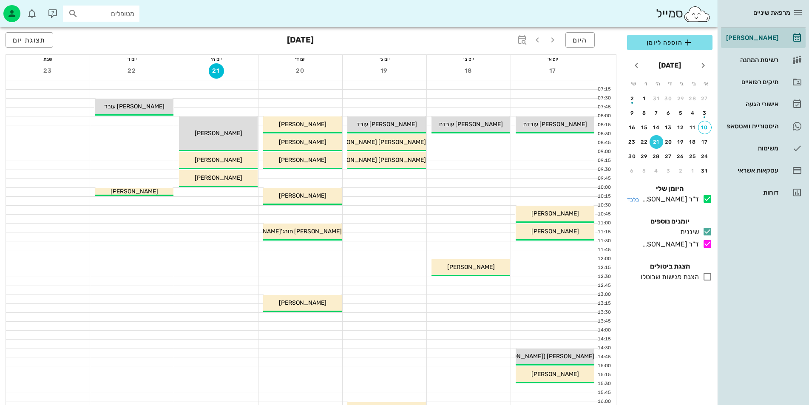
click at [706, 198] on icon at bounding box center [707, 199] width 10 height 10
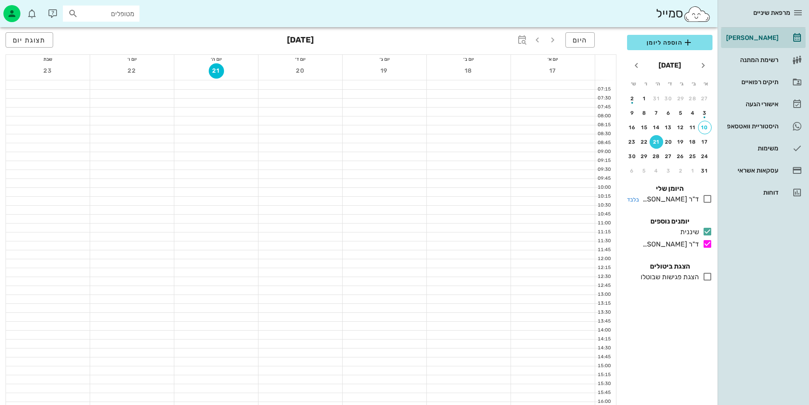
click at [705, 195] on icon at bounding box center [707, 199] width 10 height 10
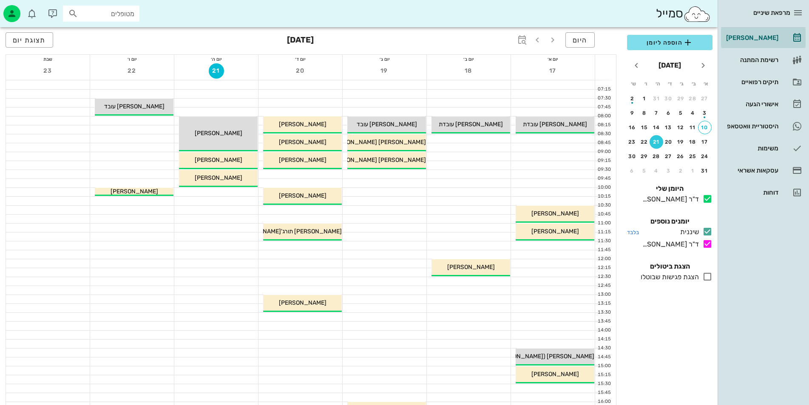
click at [705, 232] on icon at bounding box center [707, 232] width 10 height 10
click at [707, 234] on icon at bounding box center [707, 232] width 10 height 10
click at [773, 39] on div "[PERSON_NAME]" at bounding box center [751, 37] width 54 height 7
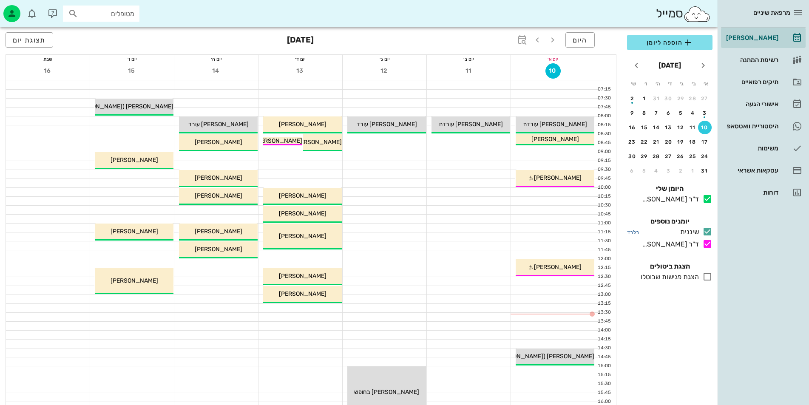
click at [630, 231] on small "בלבד" at bounding box center [633, 232] width 12 height 6
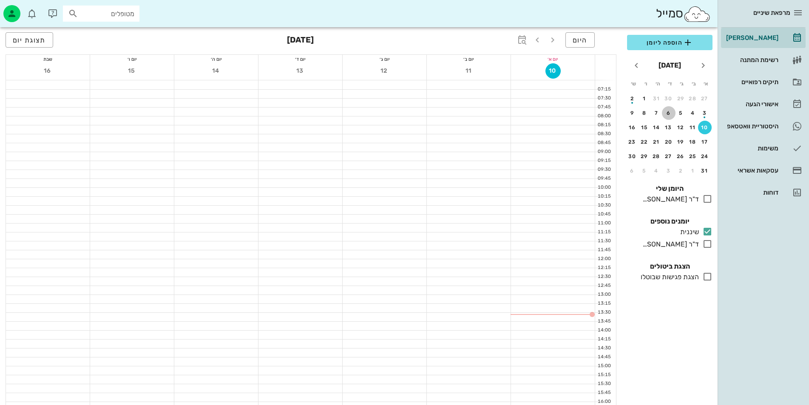
click at [669, 111] on div "6" at bounding box center [669, 113] width 14 height 6
click at [653, 99] on div "31" at bounding box center [656, 99] width 14 height 6
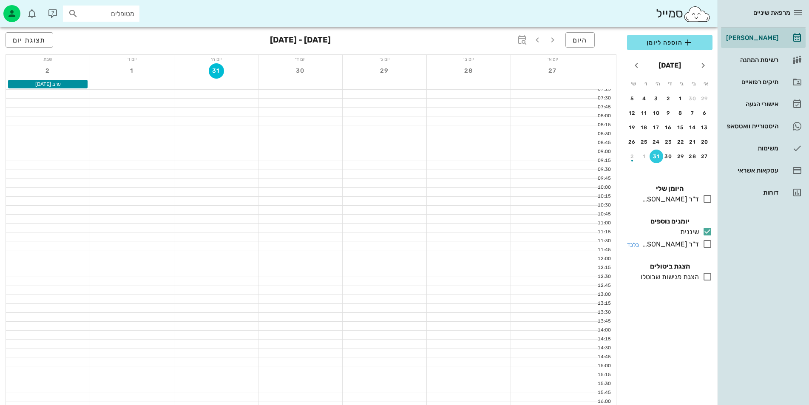
click at [702, 244] on div at bounding box center [706, 244] width 14 height 11
click at [705, 196] on icon at bounding box center [707, 199] width 10 height 10
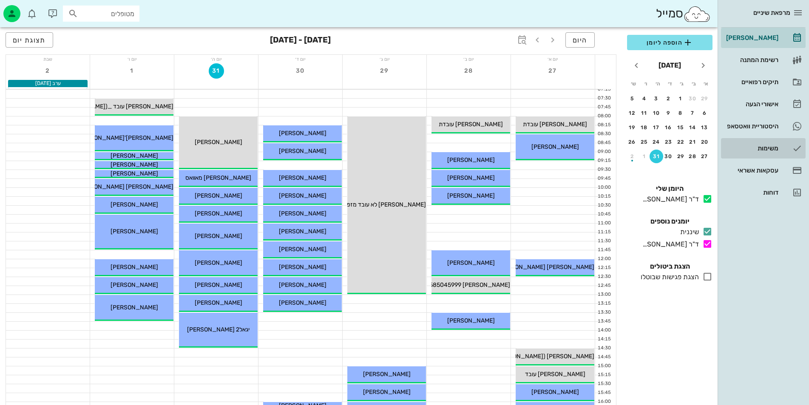
click at [784, 148] on link "משימות" at bounding box center [763, 148] width 85 height 20
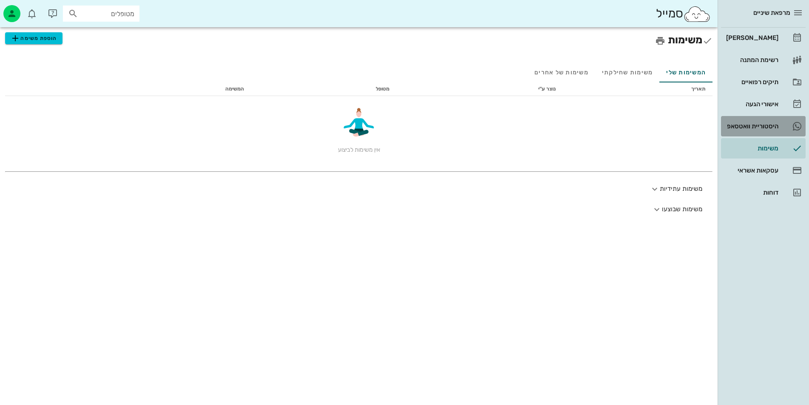
click at [739, 123] on div "היסטוריית וואטסאפ" at bounding box center [751, 126] width 54 height 7
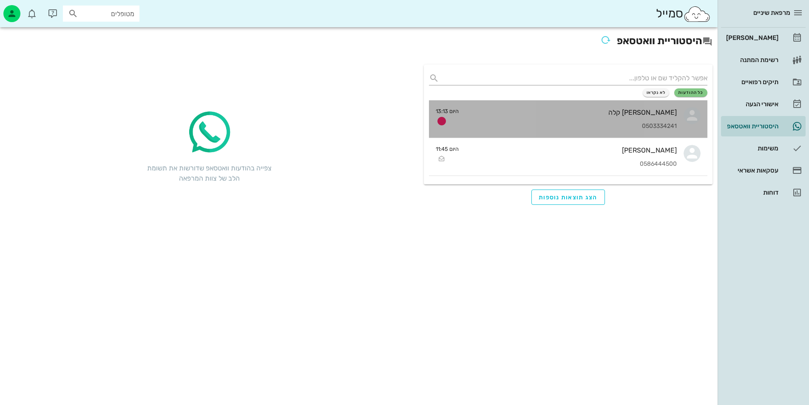
click at [669, 127] on div "0503334241" at bounding box center [570, 126] width 211 height 7
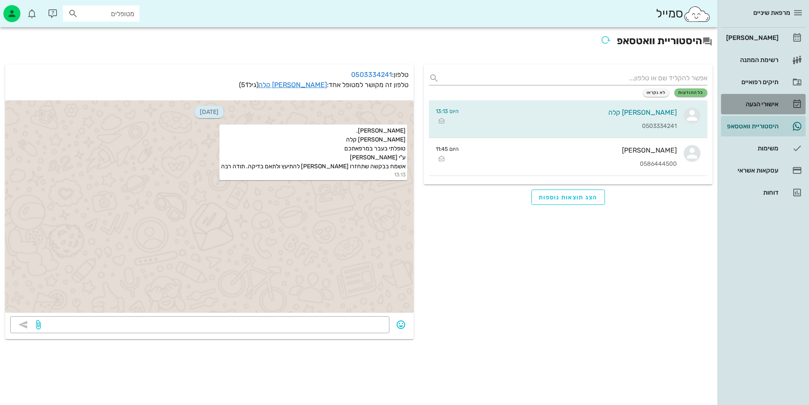
click at [763, 101] on div "אישורי הגעה" at bounding box center [751, 104] width 54 height 7
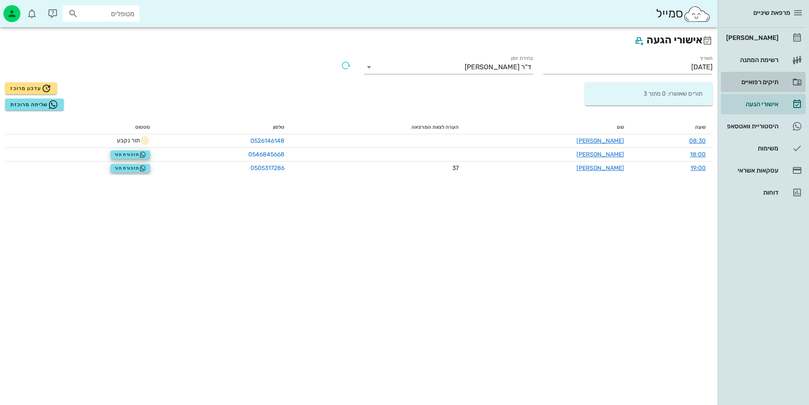
click at [774, 83] on div "תיקים רפואיים" at bounding box center [751, 82] width 54 height 7
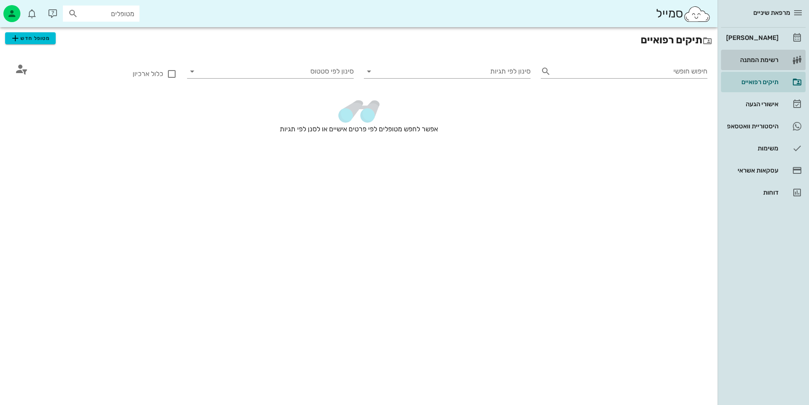
click at [787, 57] on link "רשימת המתנה" at bounding box center [763, 60] width 85 height 20
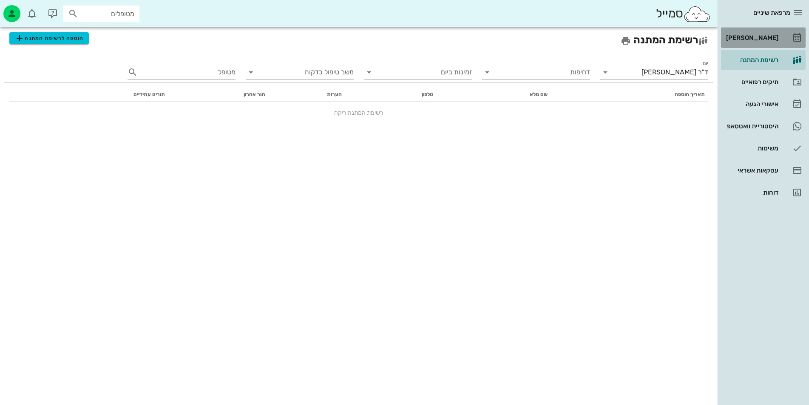
click at [768, 39] on div "[PERSON_NAME]" at bounding box center [751, 37] width 54 height 7
